Goal: Task Accomplishment & Management: Manage account settings

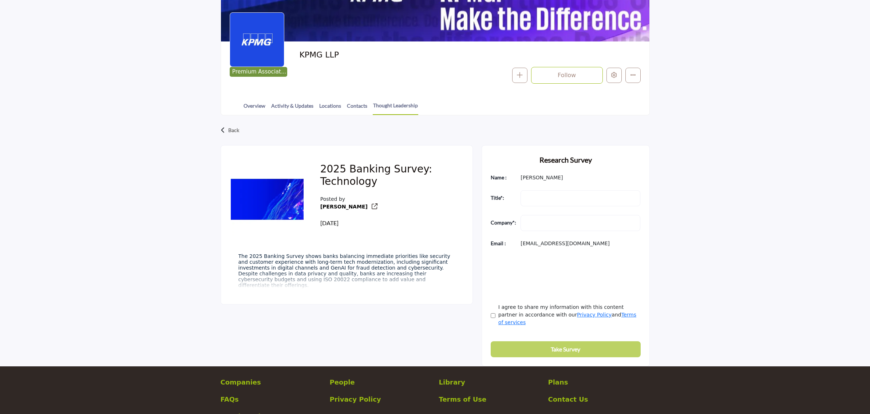
scroll to position [47, 0]
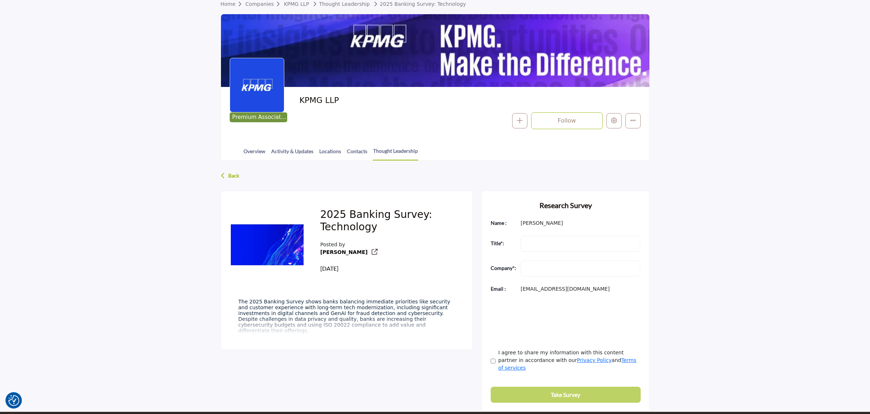
click at [228, 177] on p "Back" at bounding box center [233, 175] width 11 height 13
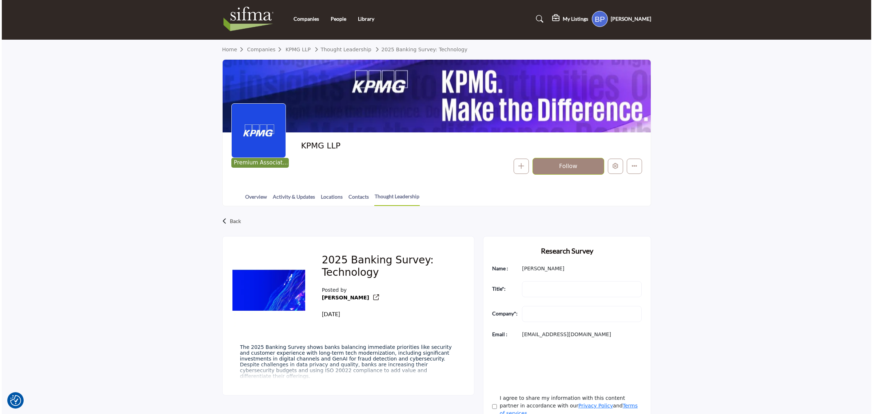
scroll to position [0, 0]
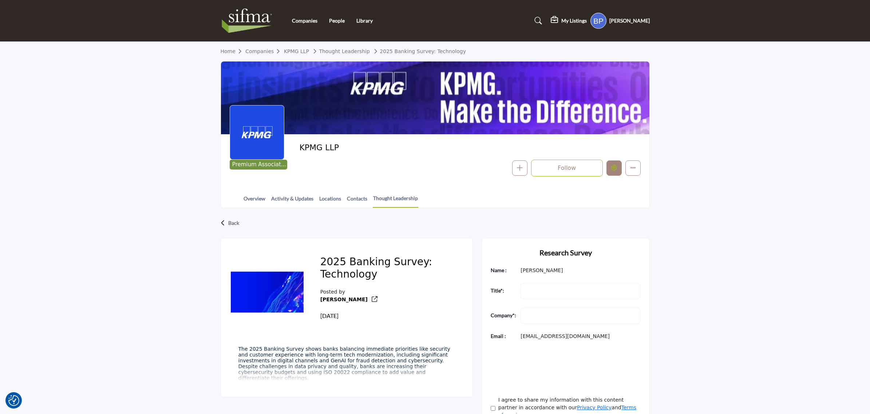
click at [612, 172] on button "Edit company" at bounding box center [613, 167] width 15 height 15
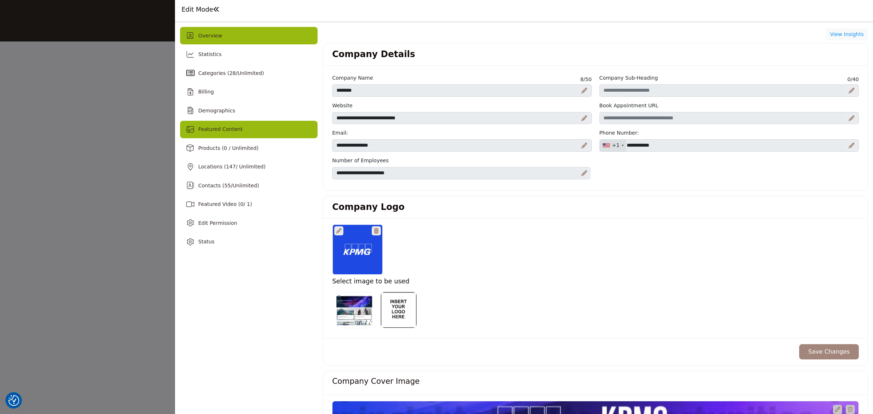
click at [220, 130] on span "Featured Content" at bounding box center [220, 129] width 44 height 6
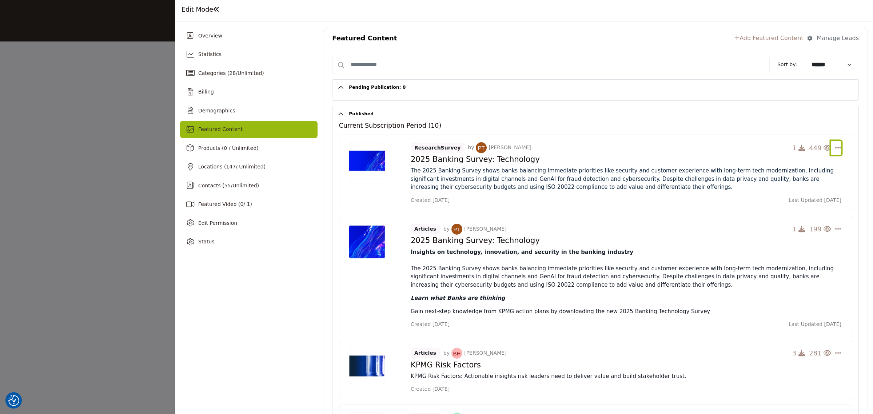
click at [835, 148] on icon "Select Dropdown Options" at bounding box center [838, 147] width 6 height 7
click at [782, 224] on link "Edit" at bounding box center [802, 218] width 89 height 13
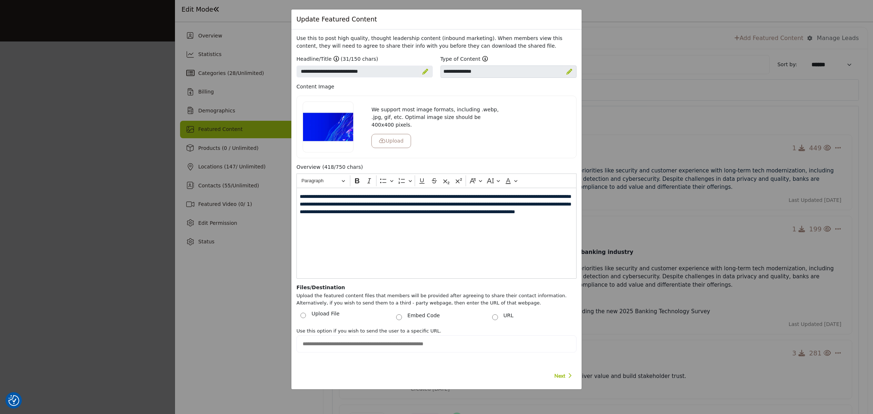
click at [666, 8] on div "Update Featured Content Use this to post high quality, thought leadership conte…" at bounding box center [436, 207] width 873 height 414
click at [399, 134] on button "Upload" at bounding box center [391, 141] width 40 height 14
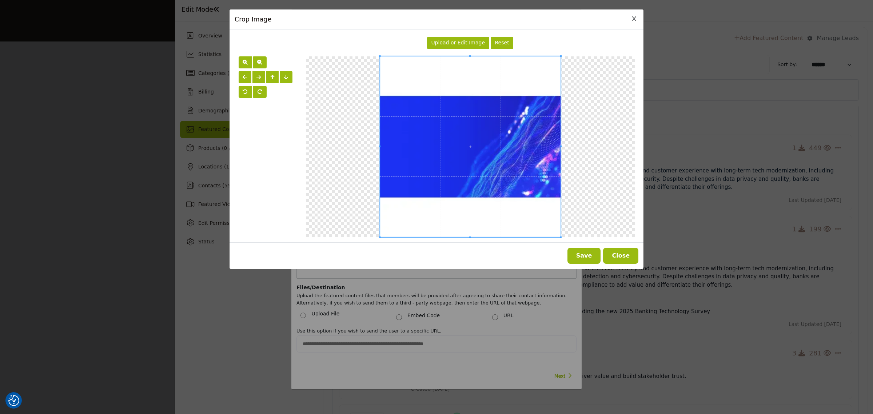
click at [617, 256] on button "Close" at bounding box center [620, 256] width 35 height 16
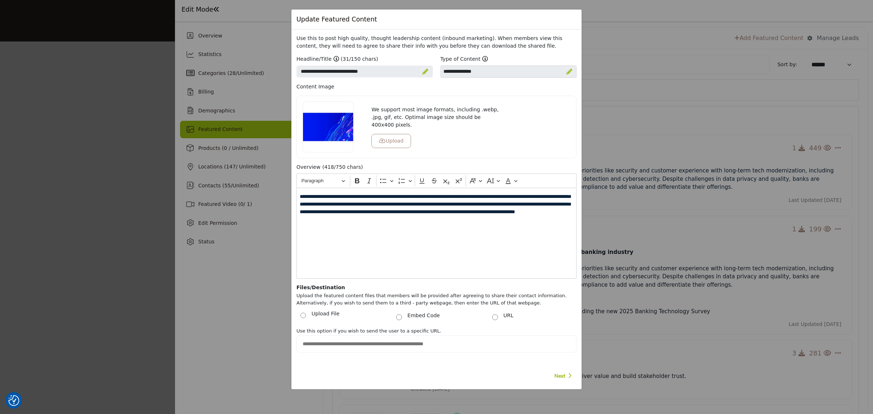
click at [112, 268] on div "Update Featured Content Use this to post high quality, thought leadership conte…" at bounding box center [436, 207] width 873 height 414
